Goal: Transaction & Acquisition: Download file/media

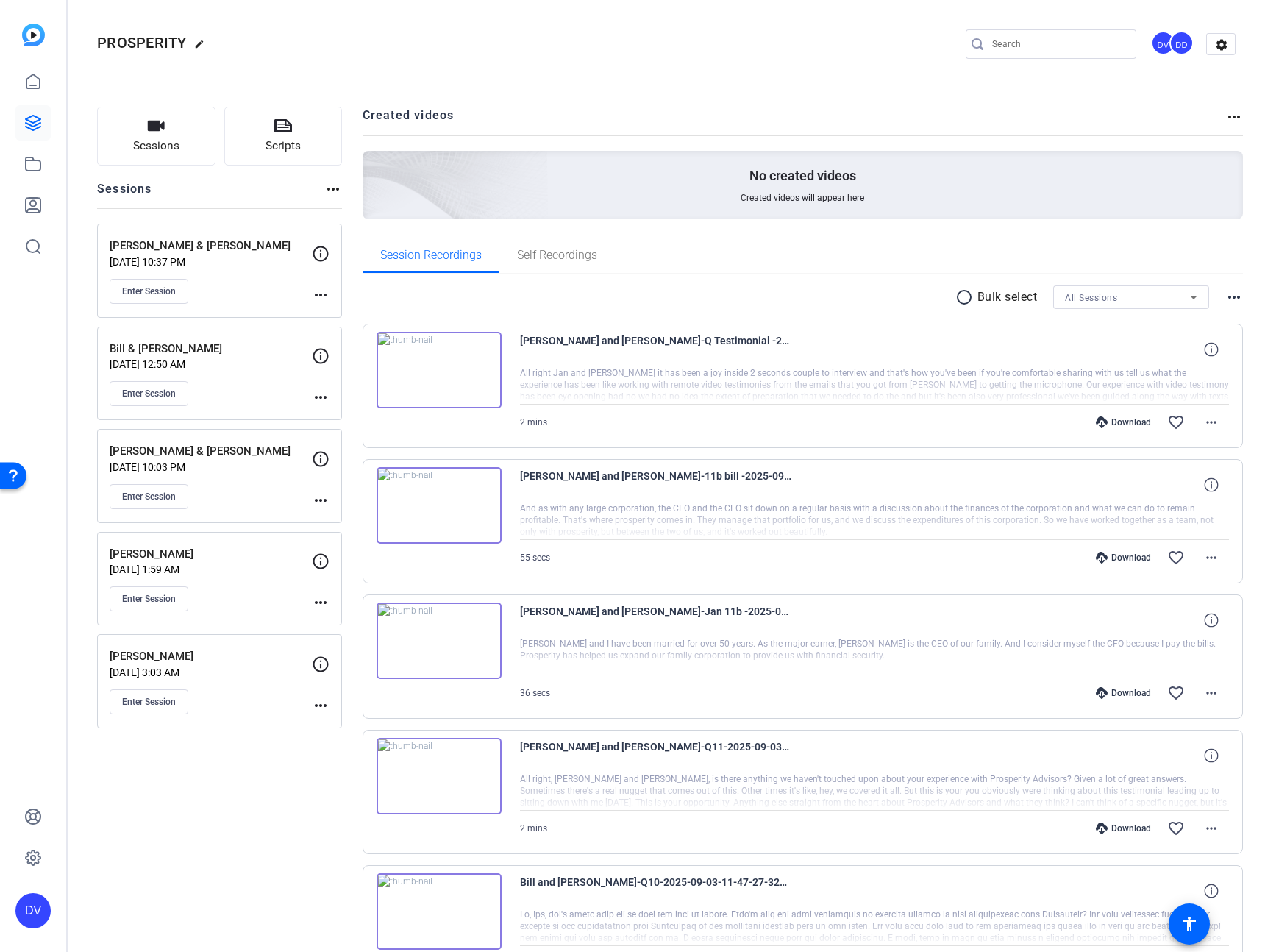
click at [218, 354] on p "Bill & [PERSON_NAME]" at bounding box center [210, 349] width 202 height 17
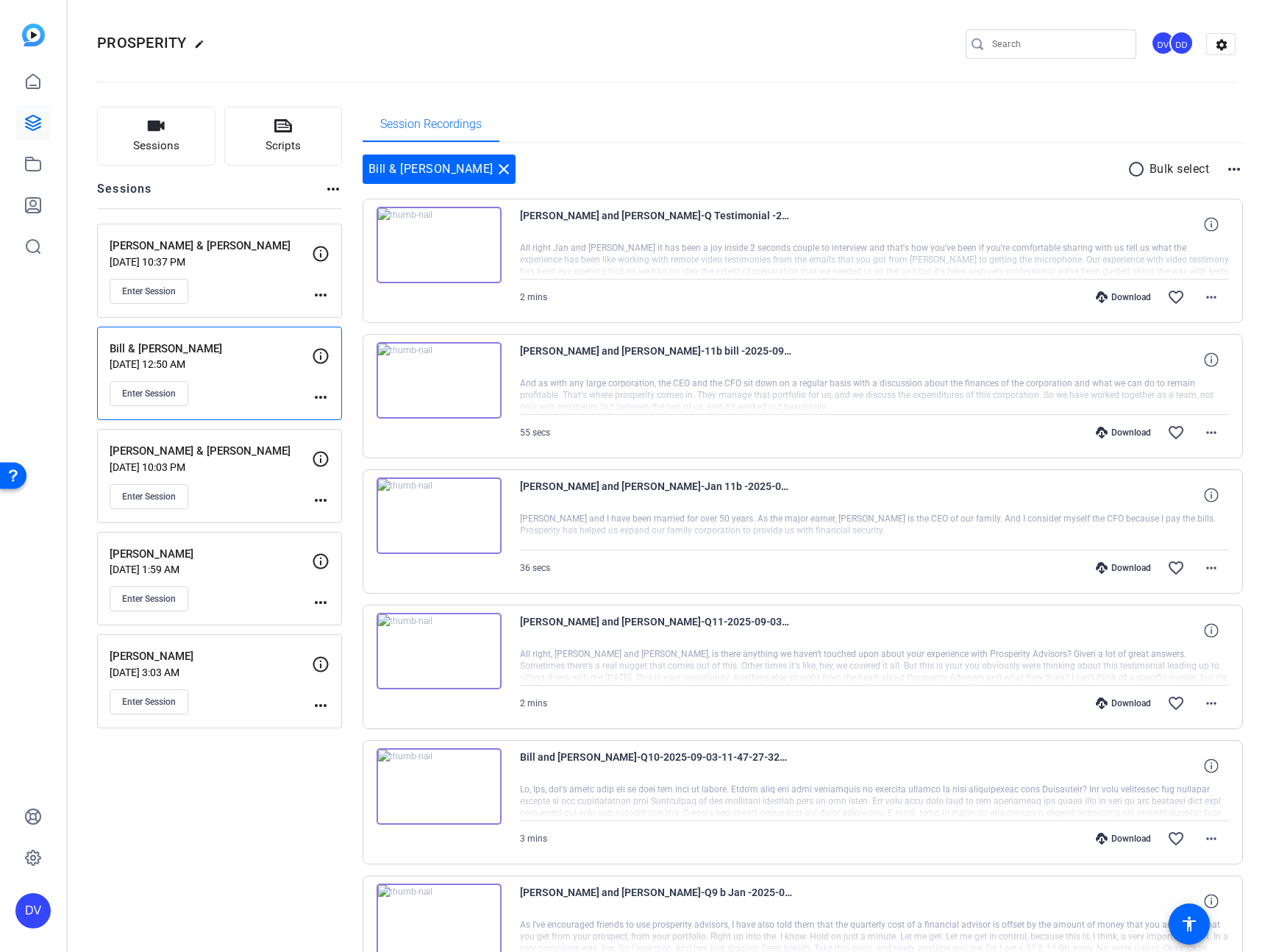
click at [1130, 164] on mat-icon "radio_button_unchecked" at bounding box center [1139, 169] width 22 height 17
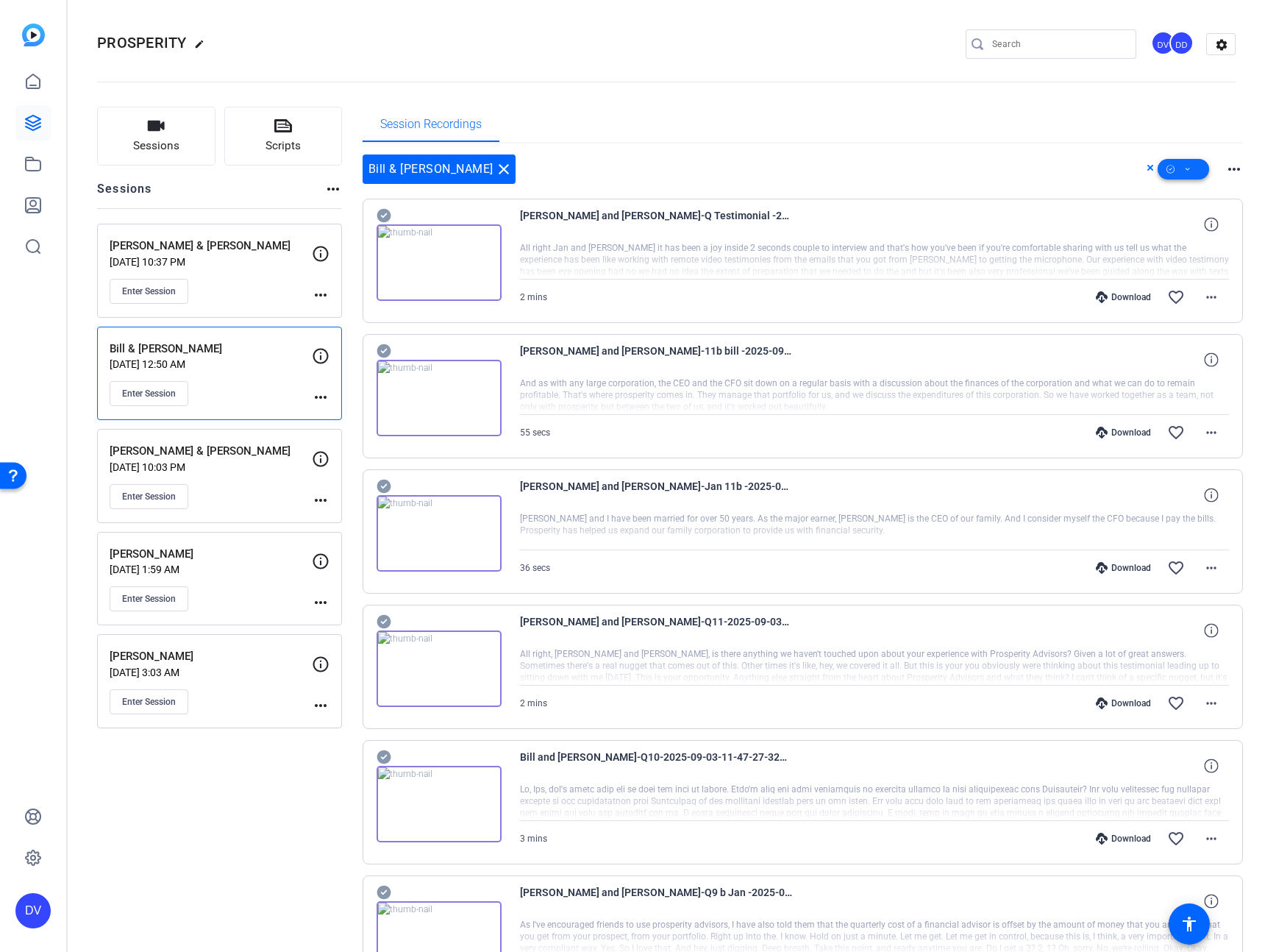
click at [1184, 175] on icon at bounding box center [1187, 169] width 7 height 18
click at [1168, 209] on span "Unselect All" at bounding box center [1200, 211] width 78 height 17
click at [1170, 197] on span "Select All" at bounding box center [1200, 193] width 78 height 17
click at [1179, 227] on span "Download Original" at bounding box center [1200, 229] width 78 height 17
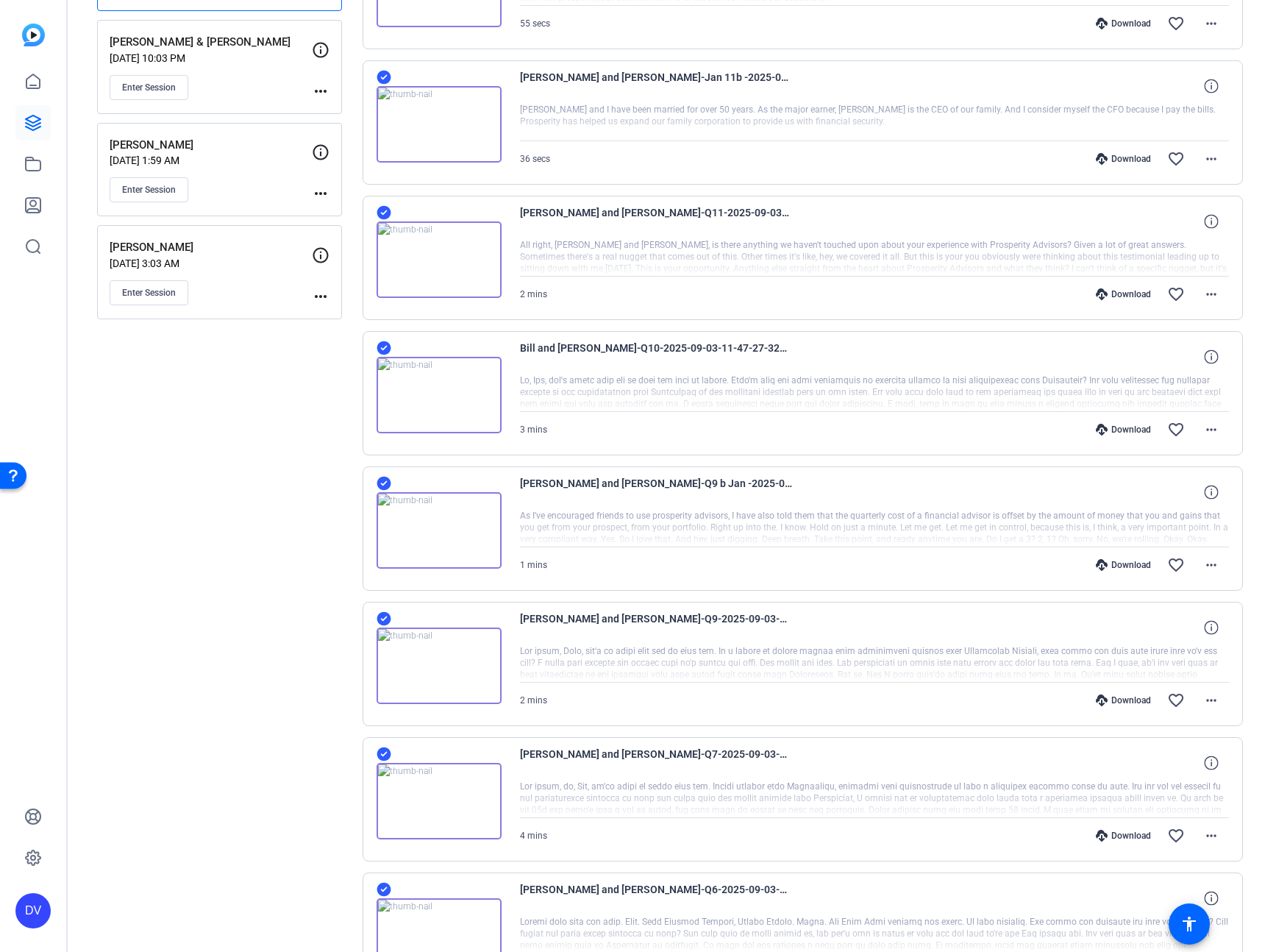
scroll to position [681, 0]
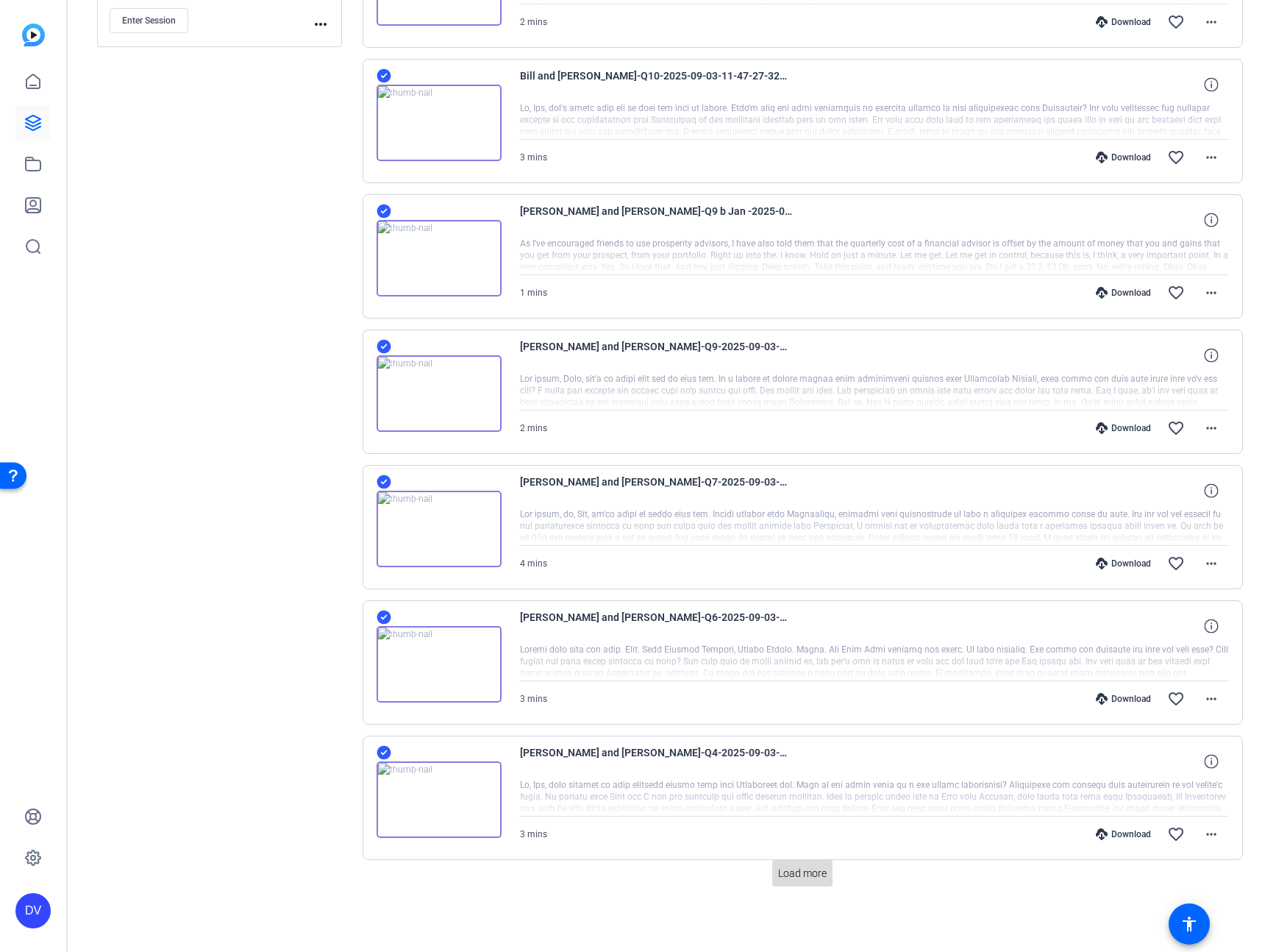
click at [812, 875] on span "Load more" at bounding box center [802, 873] width 48 height 15
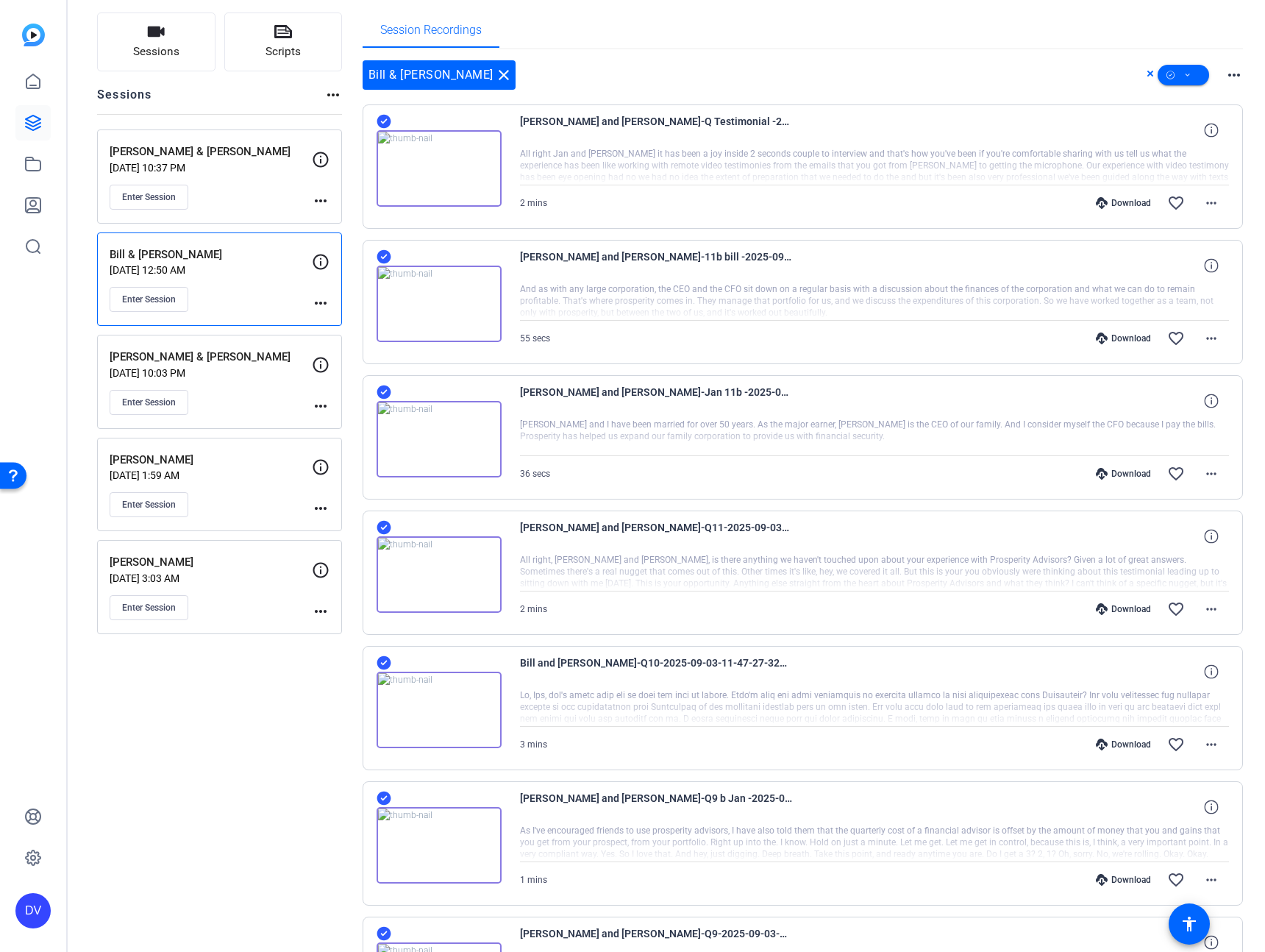
scroll to position [0, 0]
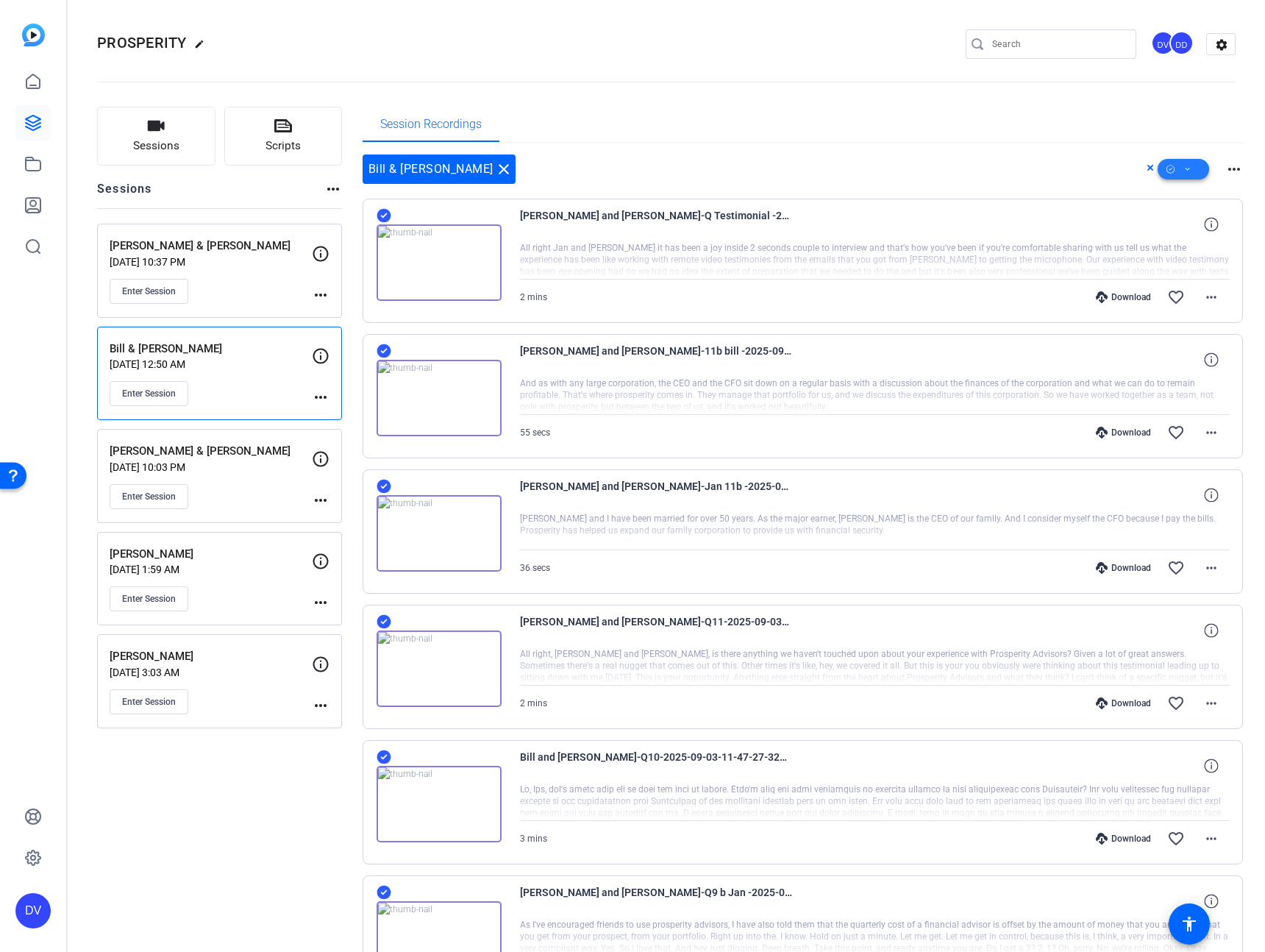
click at [1167, 166] on icon at bounding box center [1171, 169] width 8 height 18
click at [1176, 203] on span "Unselect All" at bounding box center [1200, 211] width 78 height 17
click at [960, 182] on div at bounding box center [632, 476] width 1265 height 952
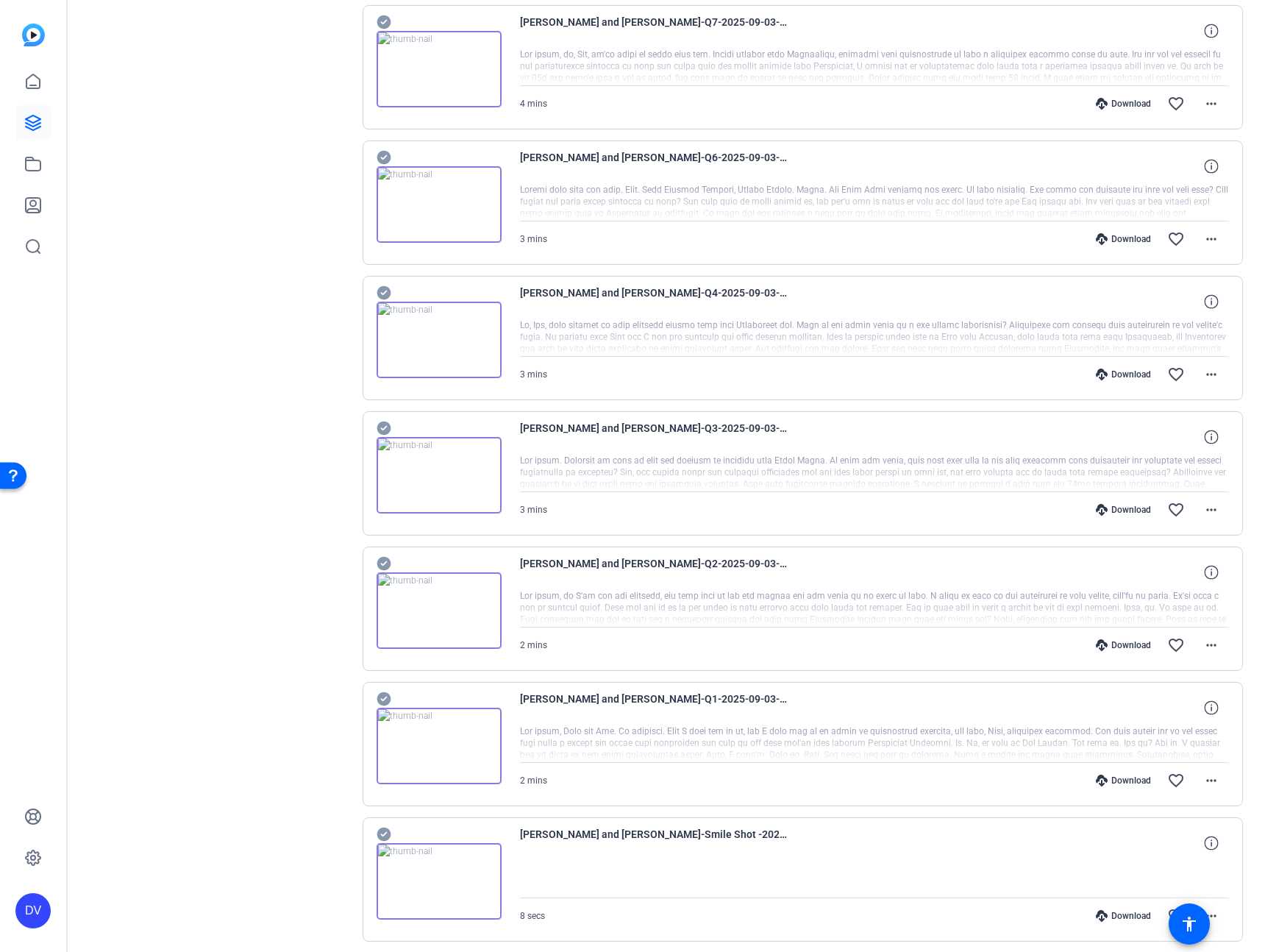
scroll to position [1332, 0]
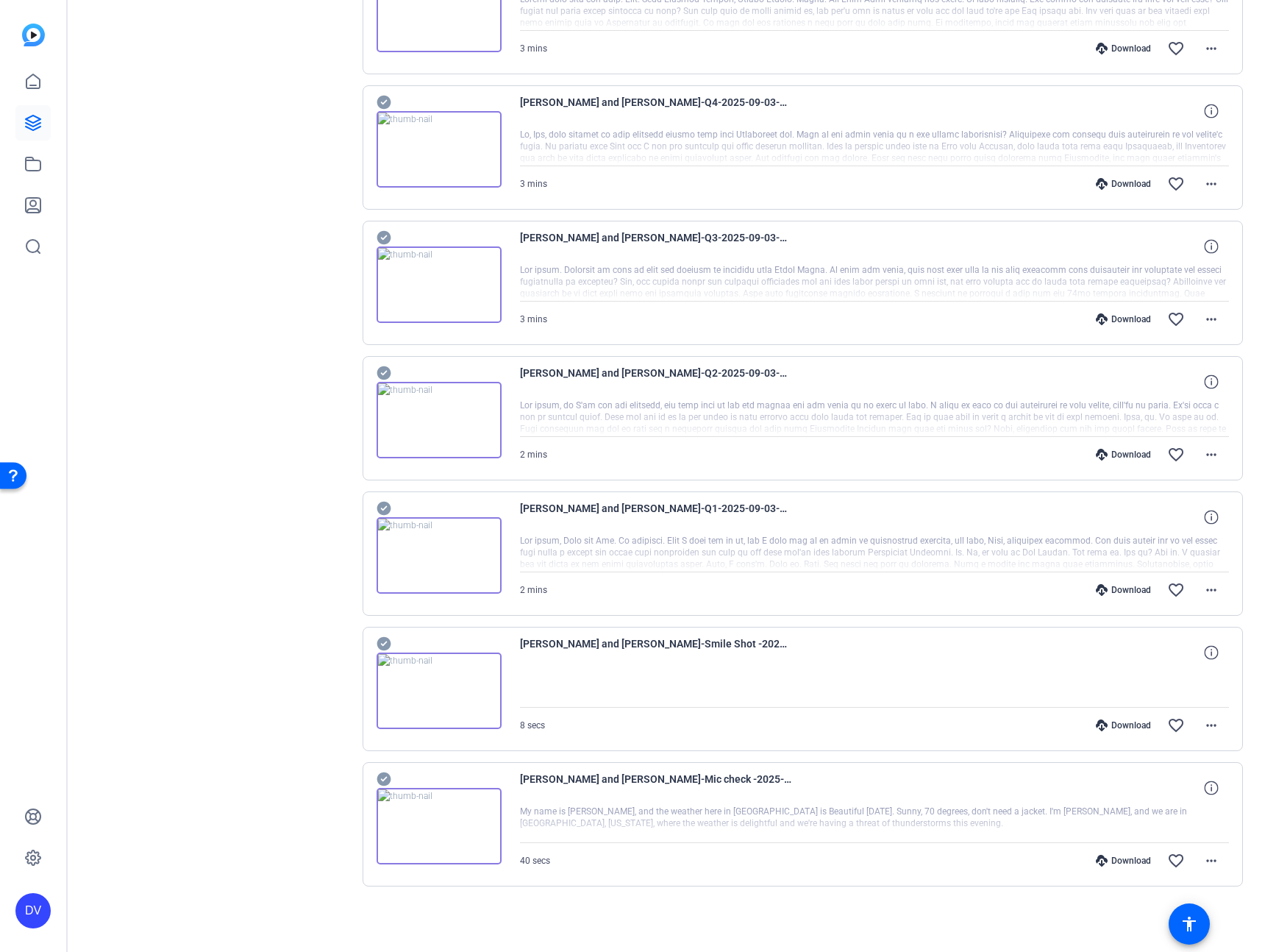
click at [382, 235] on icon at bounding box center [384, 238] width 14 height 14
click at [418, 373] on div at bounding box center [439, 411] width 125 height 94
click at [384, 373] on icon at bounding box center [384, 373] width 15 height 17
click at [380, 511] on icon at bounding box center [384, 509] width 14 height 14
click at [381, 647] on icon at bounding box center [384, 644] width 14 height 14
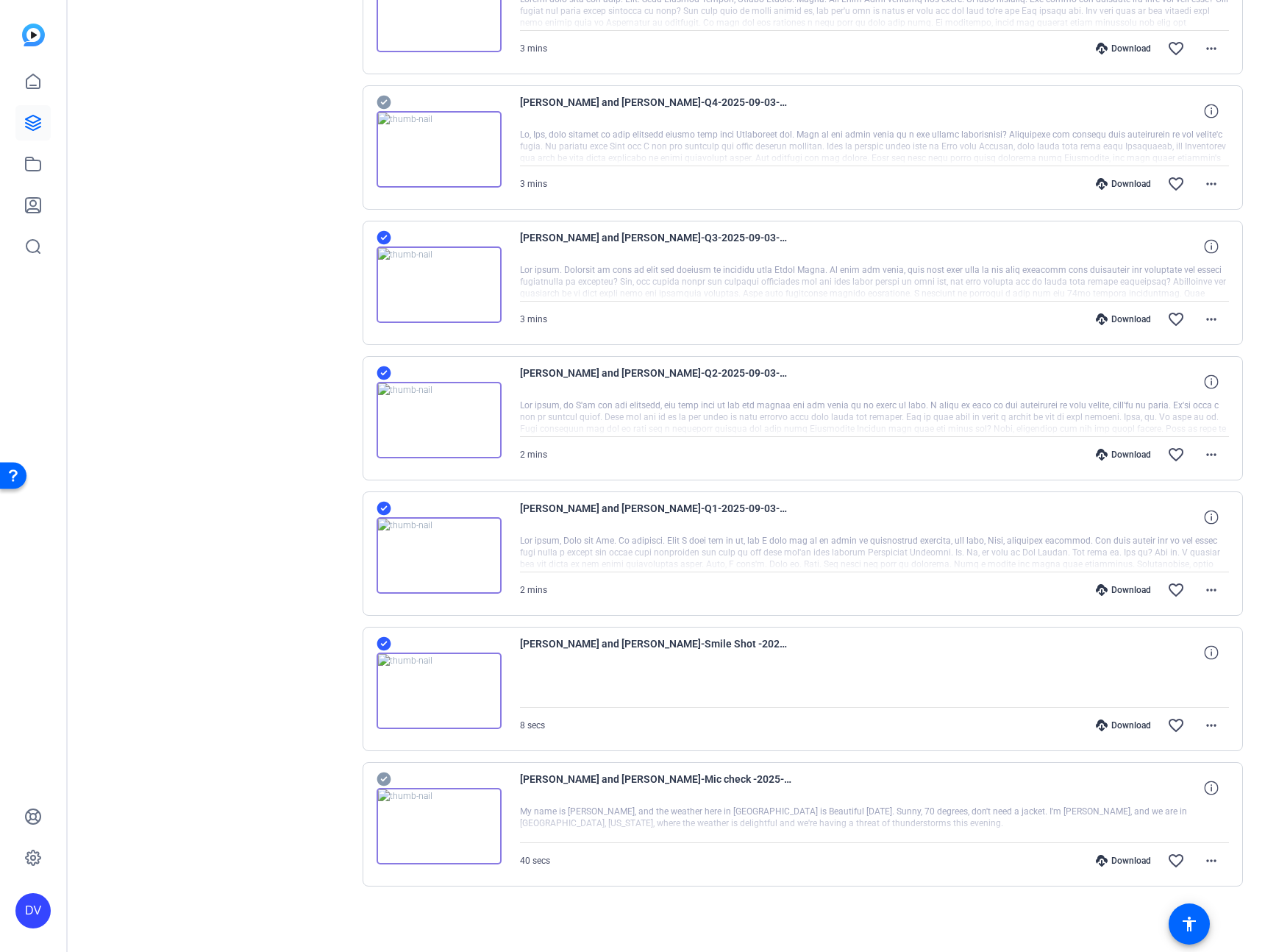
click at [376, 778] on icon at bounding box center [384, 779] width 15 height 17
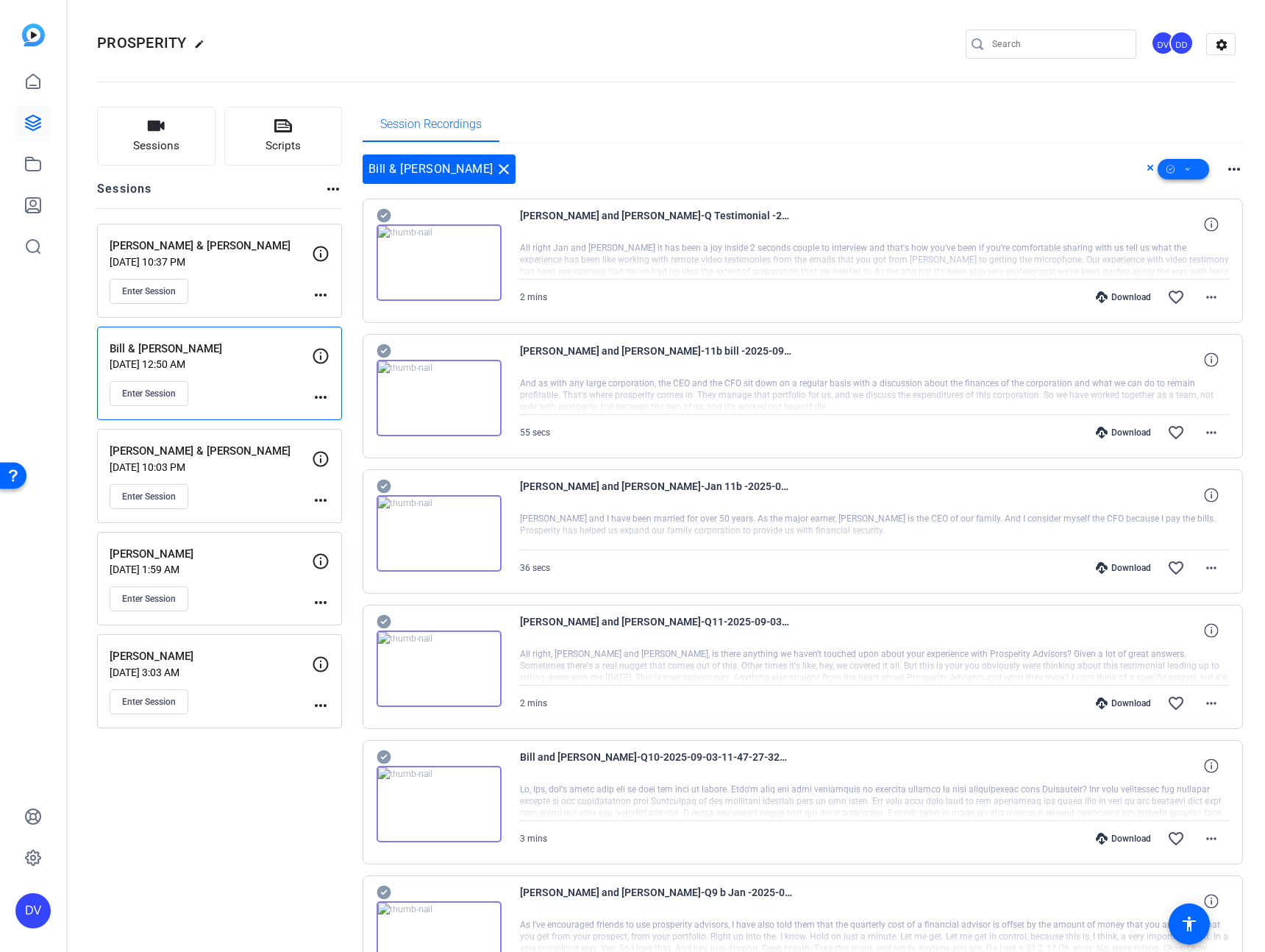
click at [1184, 170] on icon at bounding box center [1187, 169] width 7 height 18
click at [1164, 233] on span "Download Original" at bounding box center [1200, 229] width 78 height 17
click at [765, 36] on div "PROSPERITY edit DV DD settings" at bounding box center [667, 44] width 1139 height 22
